Goal: Task Accomplishment & Management: Manage account settings

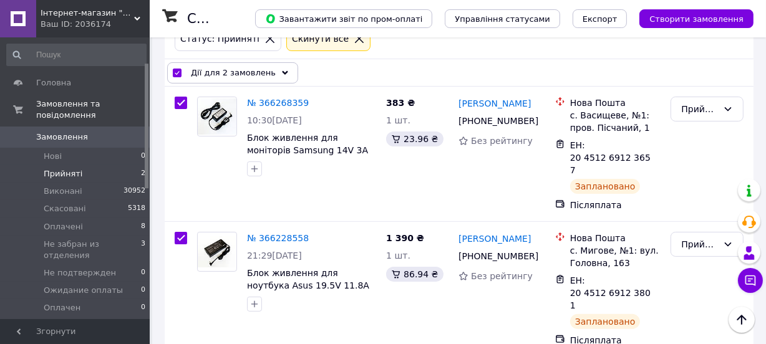
scroll to position [56, 0]
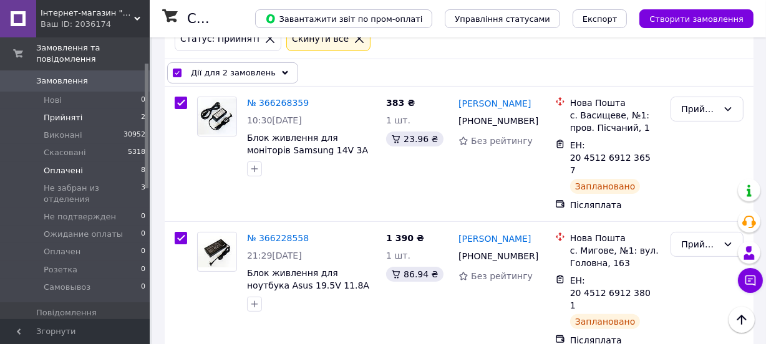
click at [11, 162] on li "Оплачені 8" at bounding box center [76, 170] width 153 height 17
checkbox input "false"
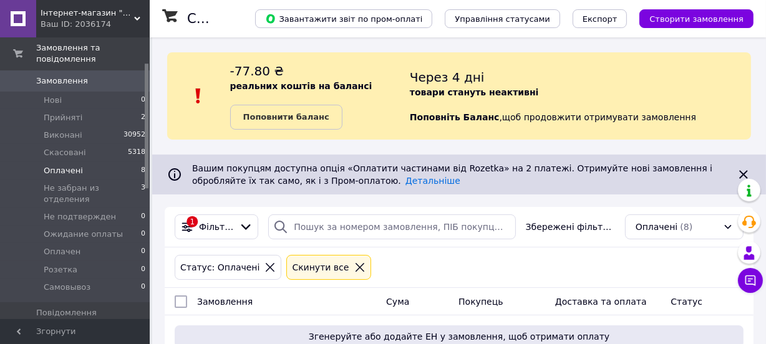
click at [69, 165] on span "Оплачені" at bounding box center [63, 170] width 39 height 11
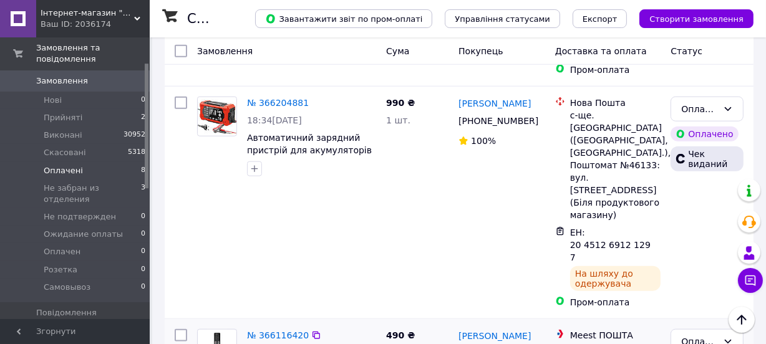
scroll to position [1247, 0]
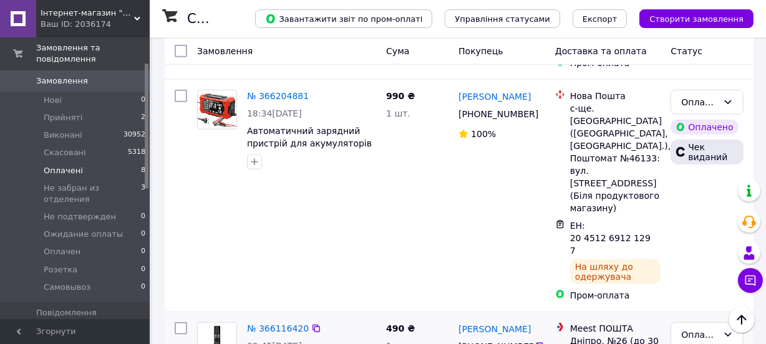
click at [182, 322] on input "checkbox" at bounding box center [181, 328] width 12 height 12
checkbox input "true"
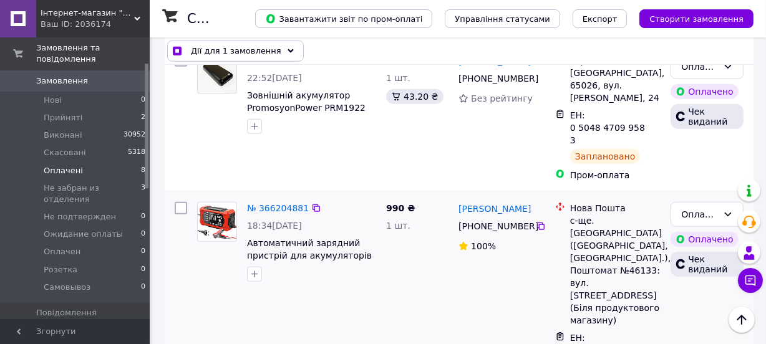
scroll to position [1134, 0]
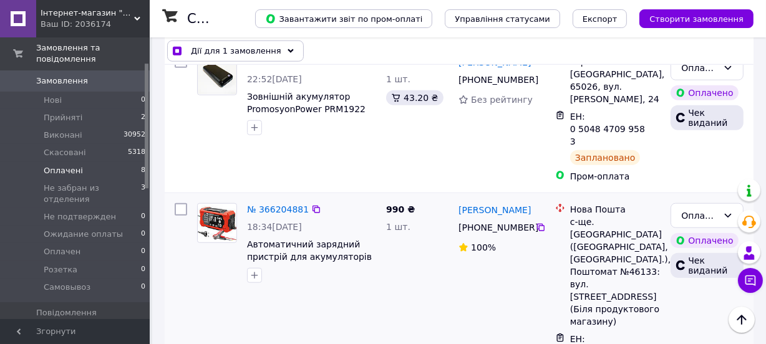
click at [181, 203] on input "checkbox" at bounding box center [181, 209] width 12 height 12
checkbox input "true"
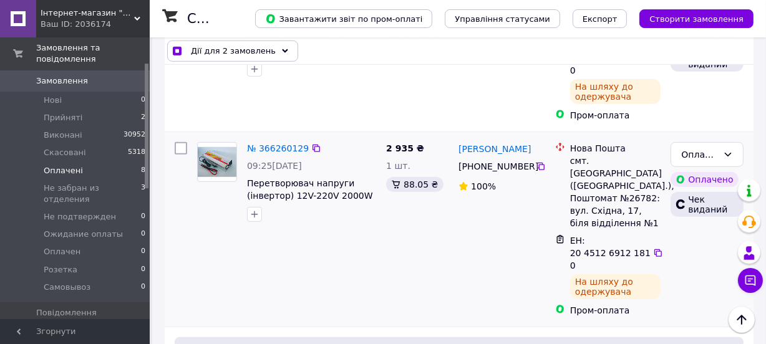
scroll to position [793, 0]
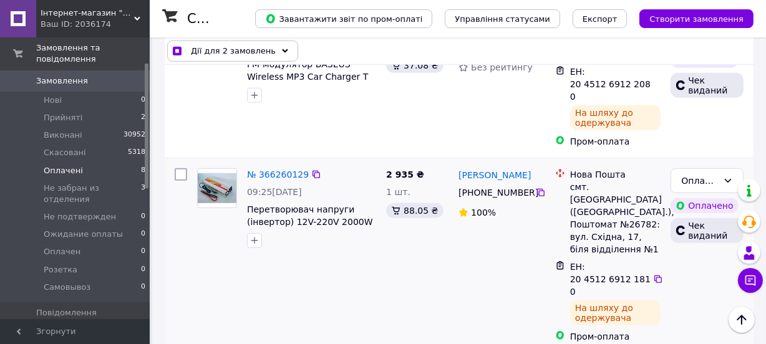
click at [177, 168] on input "checkbox" at bounding box center [181, 174] width 12 height 12
checkbox input "true"
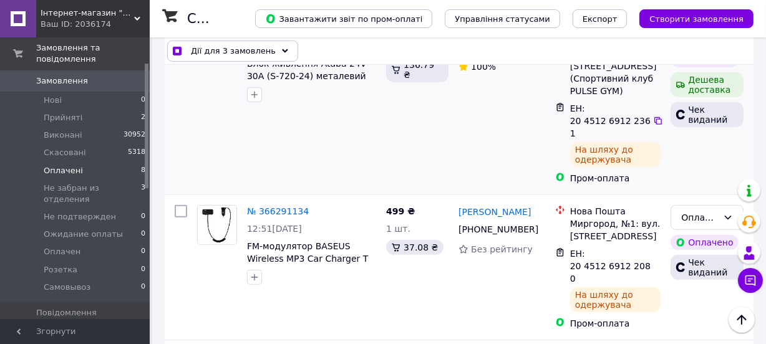
scroll to position [567, 0]
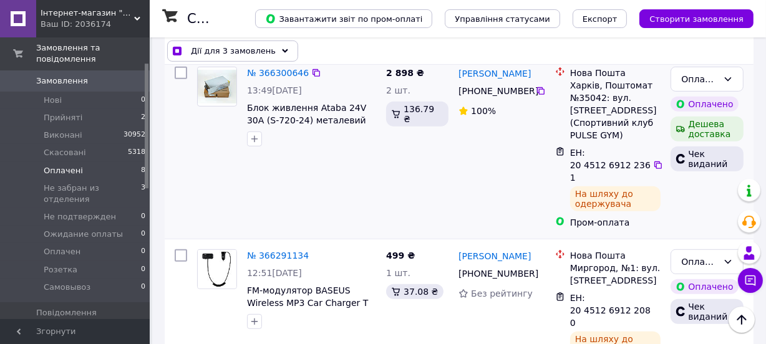
drag, startPoint x: 178, startPoint y: 233, endPoint x: 183, endPoint y: 200, distance: 32.8
click at [178, 249] on input "checkbox" at bounding box center [181, 255] width 12 height 12
checkbox input "true"
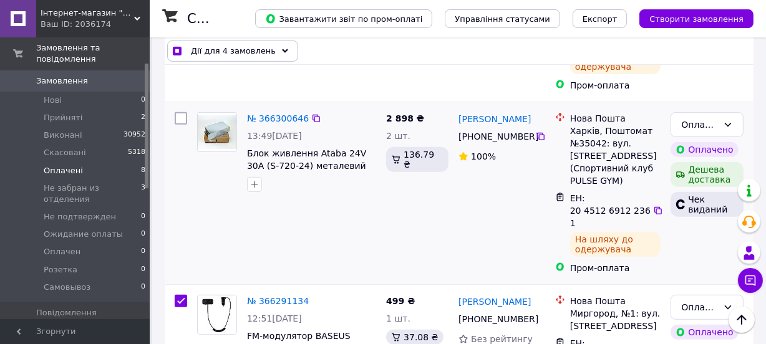
scroll to position [453, 0]
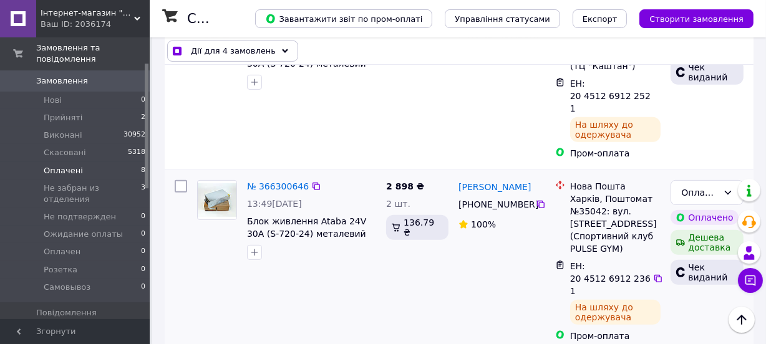
click at [183, 180] on input "checkbox" at bounding box center [181, 186] width 12 height 12
checkbox input "true"
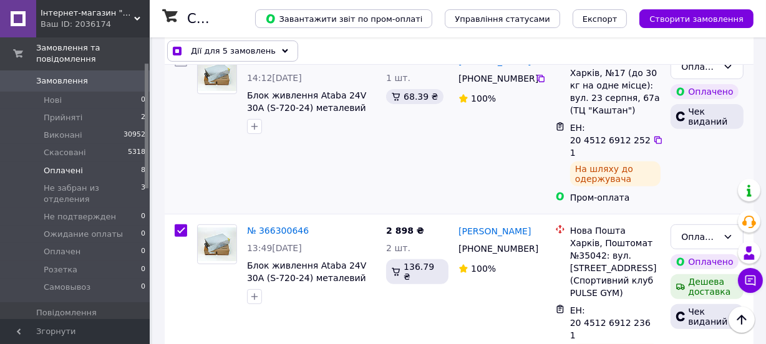
scroll to position [340, 0]
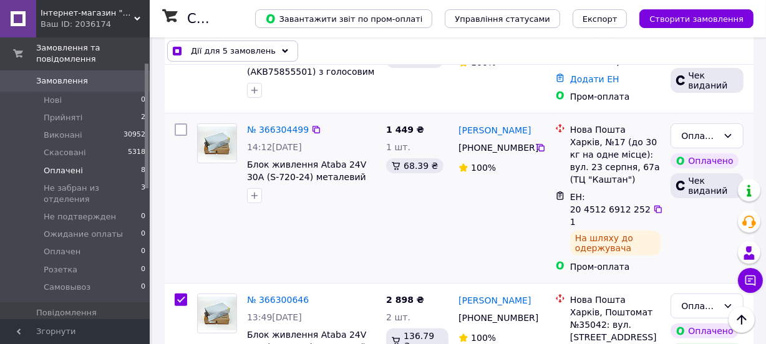
click at [183, 131] on input "checkbox" at bounding box center [181, 129] width 12 height 12
checkbox input "true"
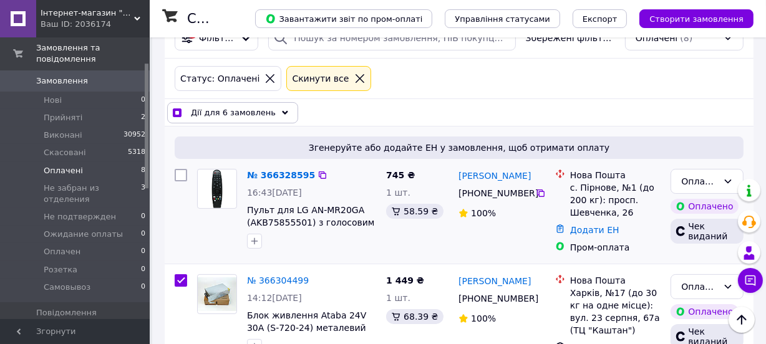
scroll to position [170, 0]
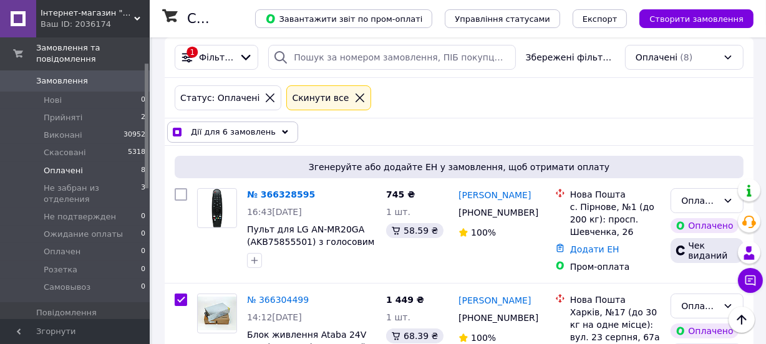
click at [269, 128] on div "Дії для 6 замовлень" at bounding box center [232, 132] width 131 height 21
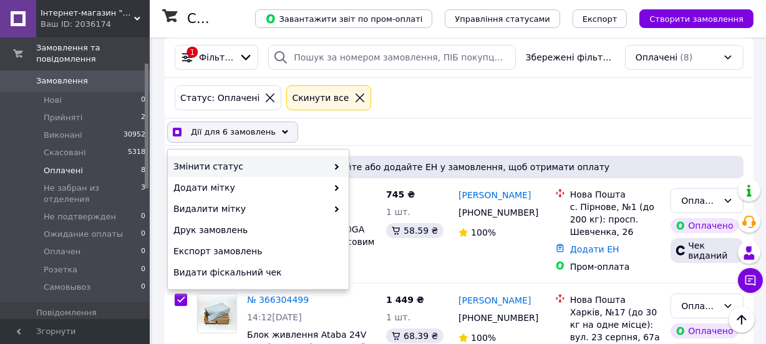
click at [228, 164] on span "Змінити статус" at bounding box center [250, 166] width 154 height 12
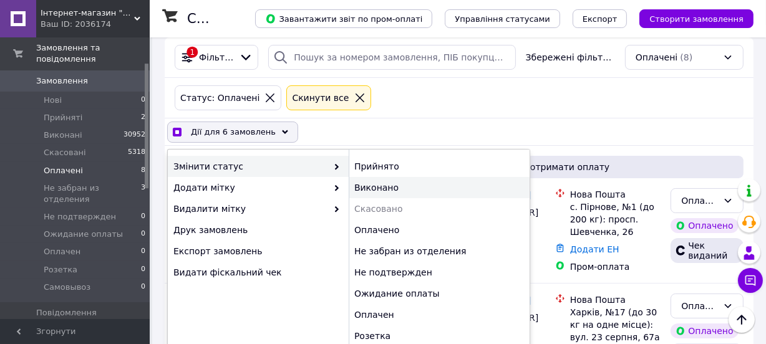
checkbox input "true"
click at [375, 185] on div "Виконано" at bounding box center [439, 187] width 181 height 21
checkbox input "false"
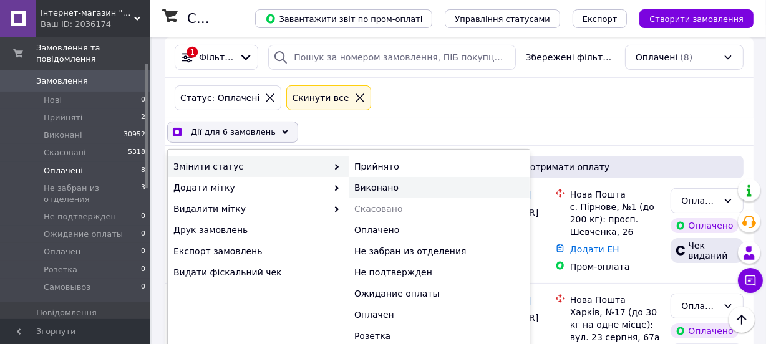
checkbox input "false"
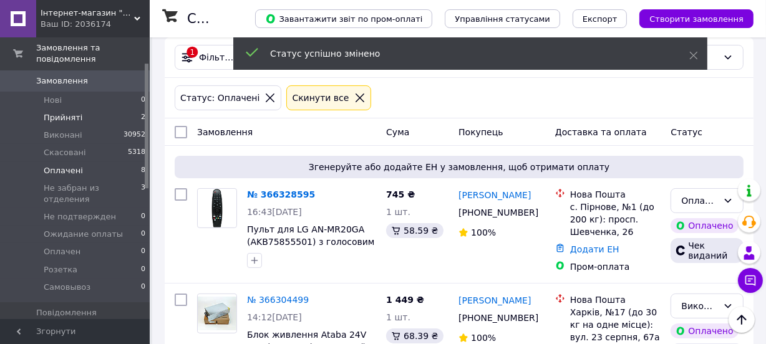
click at [67, 112] on span "Прийняті" at bounding box center [63, 117] width 39 height 11
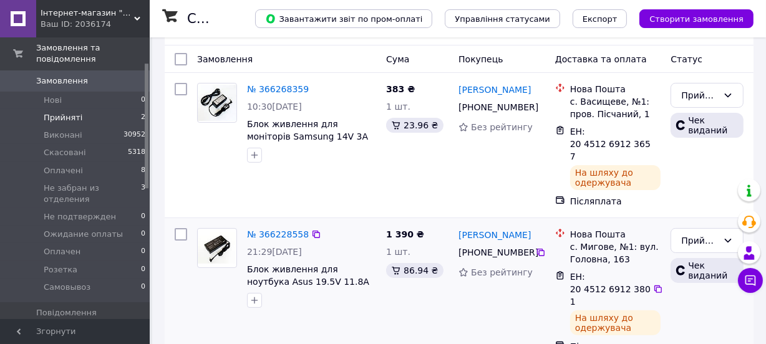
scroll to position [249, 0]
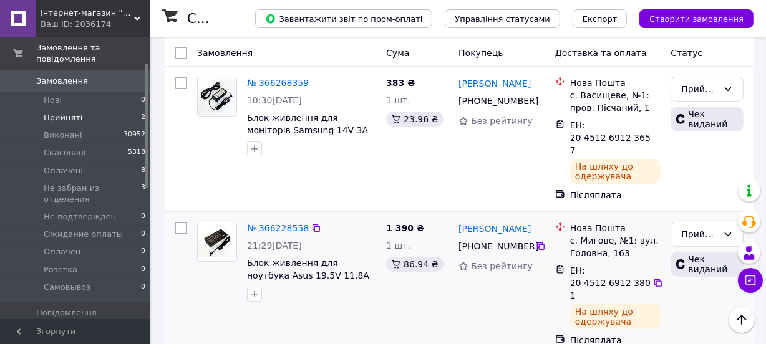
click at [179, 222] on input "checkbox" at bounding box center [181, 228] width 12 height 12
checkbox input "true"
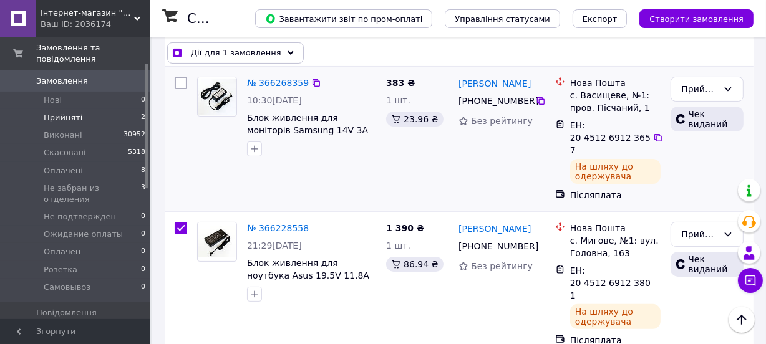
click at [183, 84] on input "checkbox" at bounding box center [181, 83] width 12 height 12
click at [282, 52] on use at bounding box center [285, 53] width 6 height 4
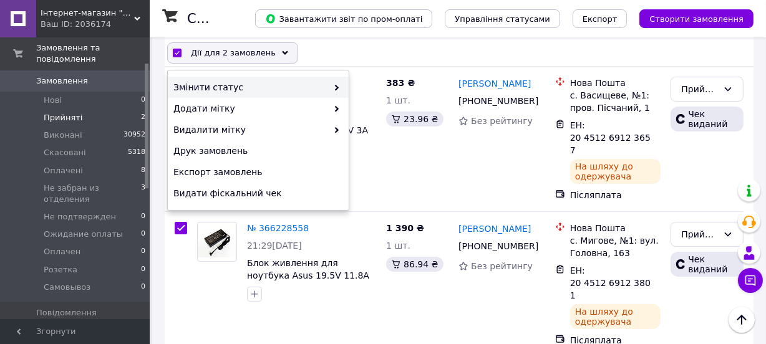
click at [215, 83] on span "Змінити статус" at bounding box center [250, 87] width 154 height 12
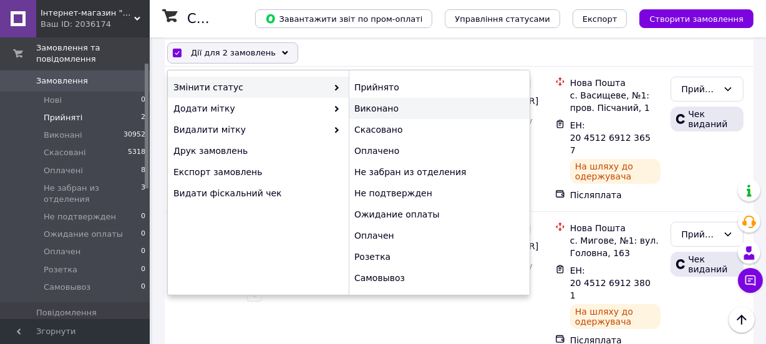
click at [379, 109] on div "Виконано" at bounding box center [439, 108] width 181 height 21
checkbox input "false"
